Goal: Task Accomplishment & Management: Complete application form

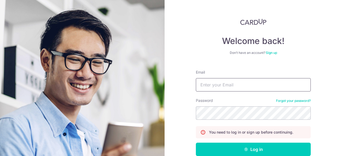
click at [226, 83] on input "Email" at bounding box center [253, 84] width 115 height 13
type input "henry@exclusiv-intl.com"
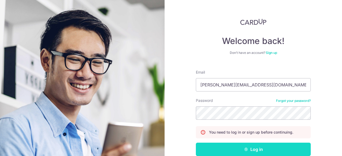
click at [252, 149] on button "Log in" at bounding box center [253, 149] width 115 height 13
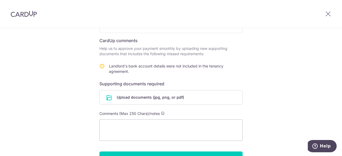
scroll to position [83, 0]
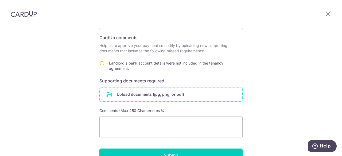
click at [146, 95] on input "file" at bounding box center [171, 95] width 143 height 14
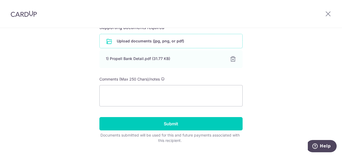
scroll to position [137, 0]
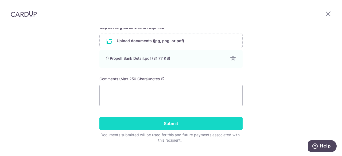
click at [169, 123] on input "Submit" at bounding box center [170, 123] width 143 height 13
